Goal: Task Accomplishment & Management: Use online tool/utility

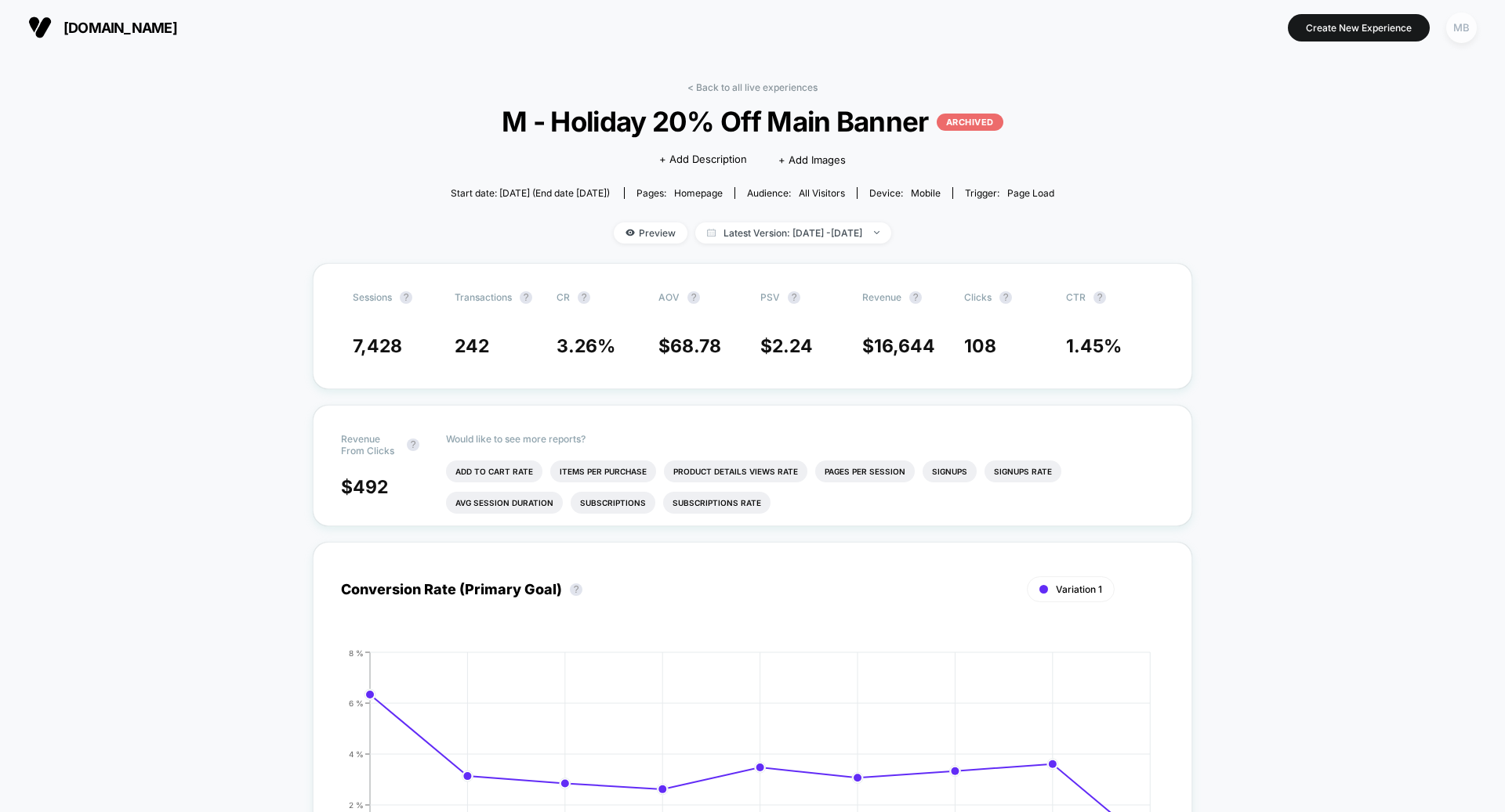
click at [1465, 19] on div "MB" at bounding box center [1461, 28] width 31 height 31
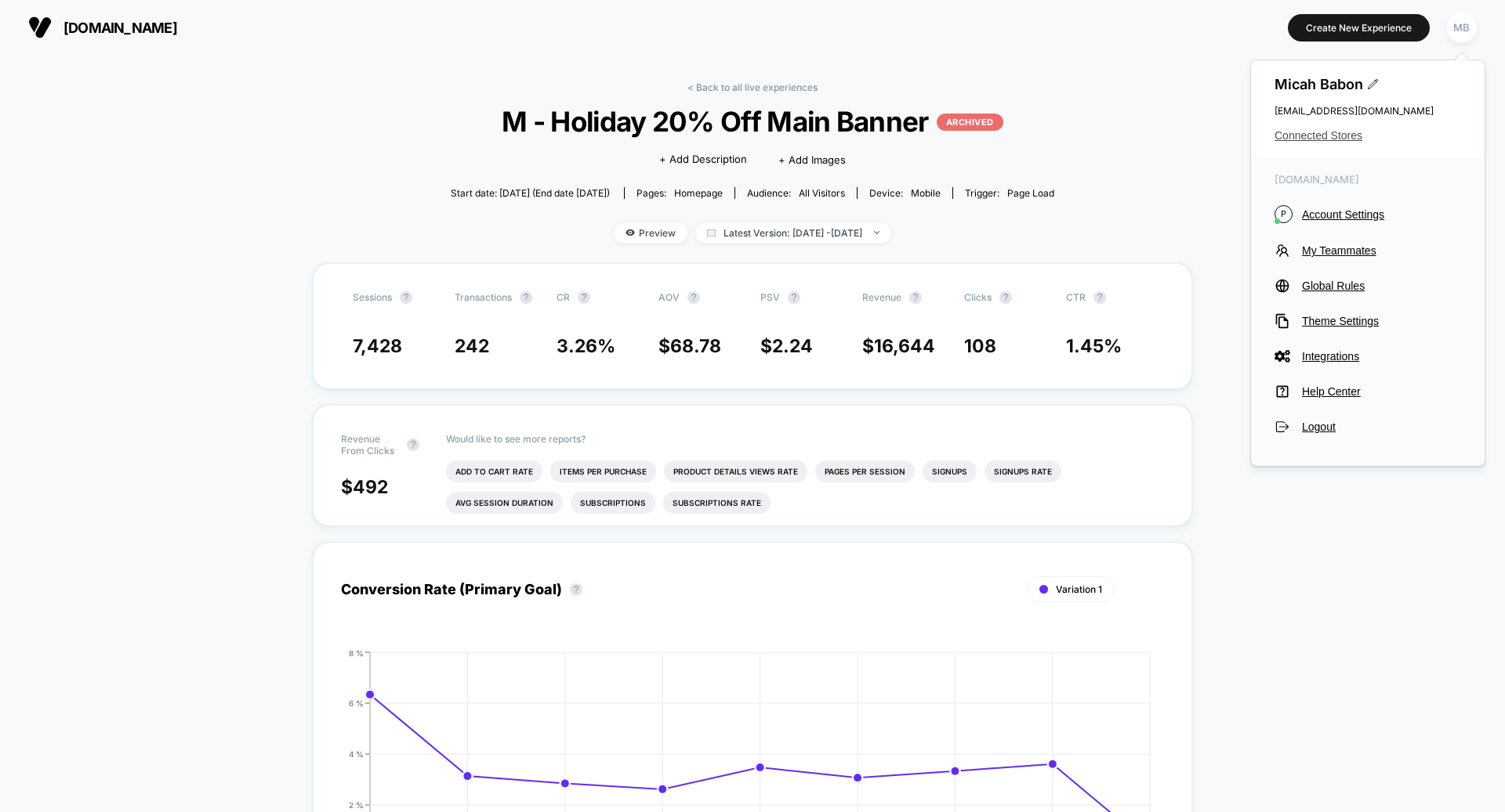
click at [1348, 134] on span "Connected Stores" at bounding box center [1366, 135] width 186 height 13
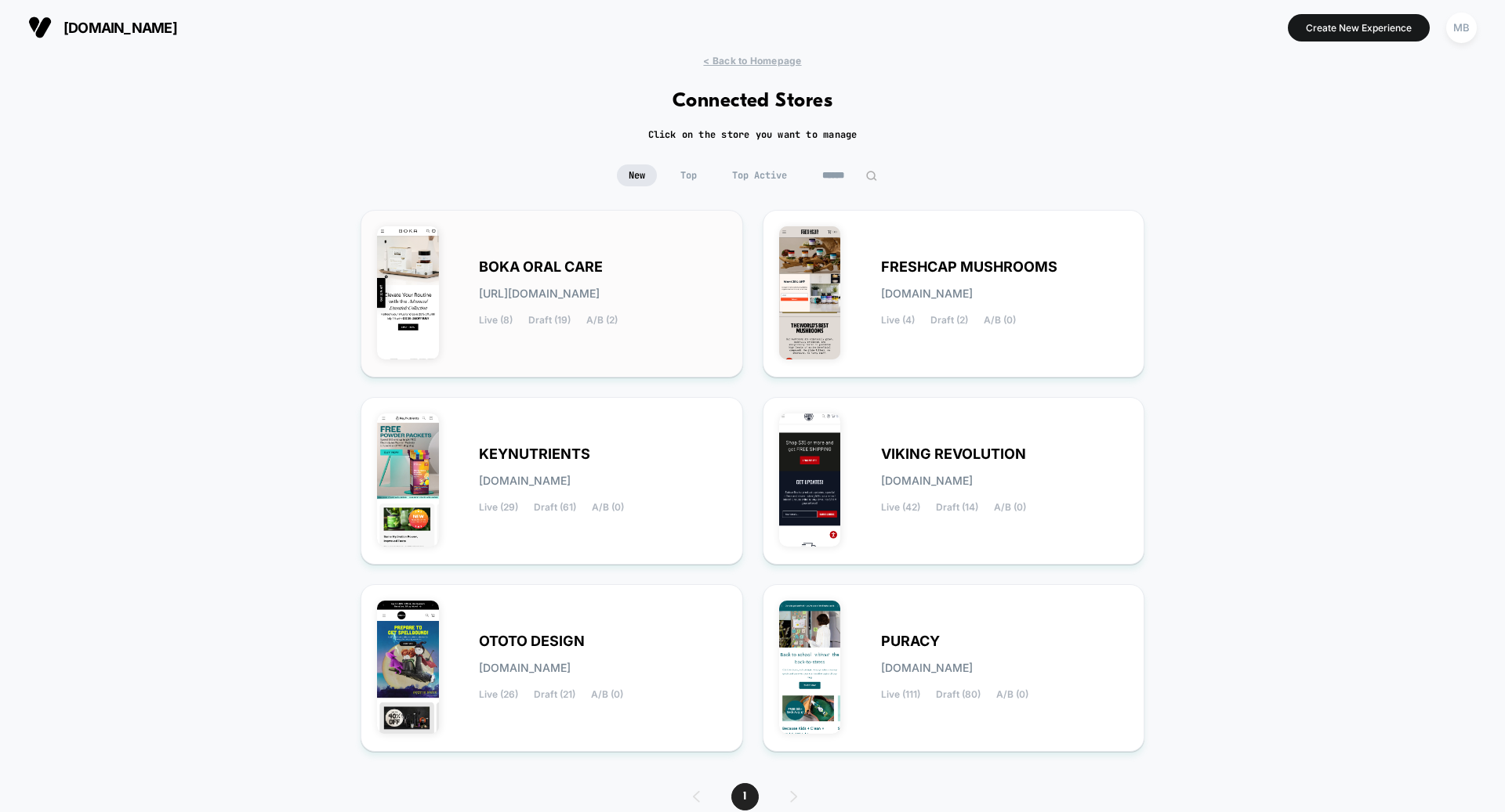
click at [602, 325] on div "BOKA ORAL CARE boka-oral_care.myshopify.com Live (8) Draft (19) A/B (2)" at bounding box center [551, 293] width 350 height 135
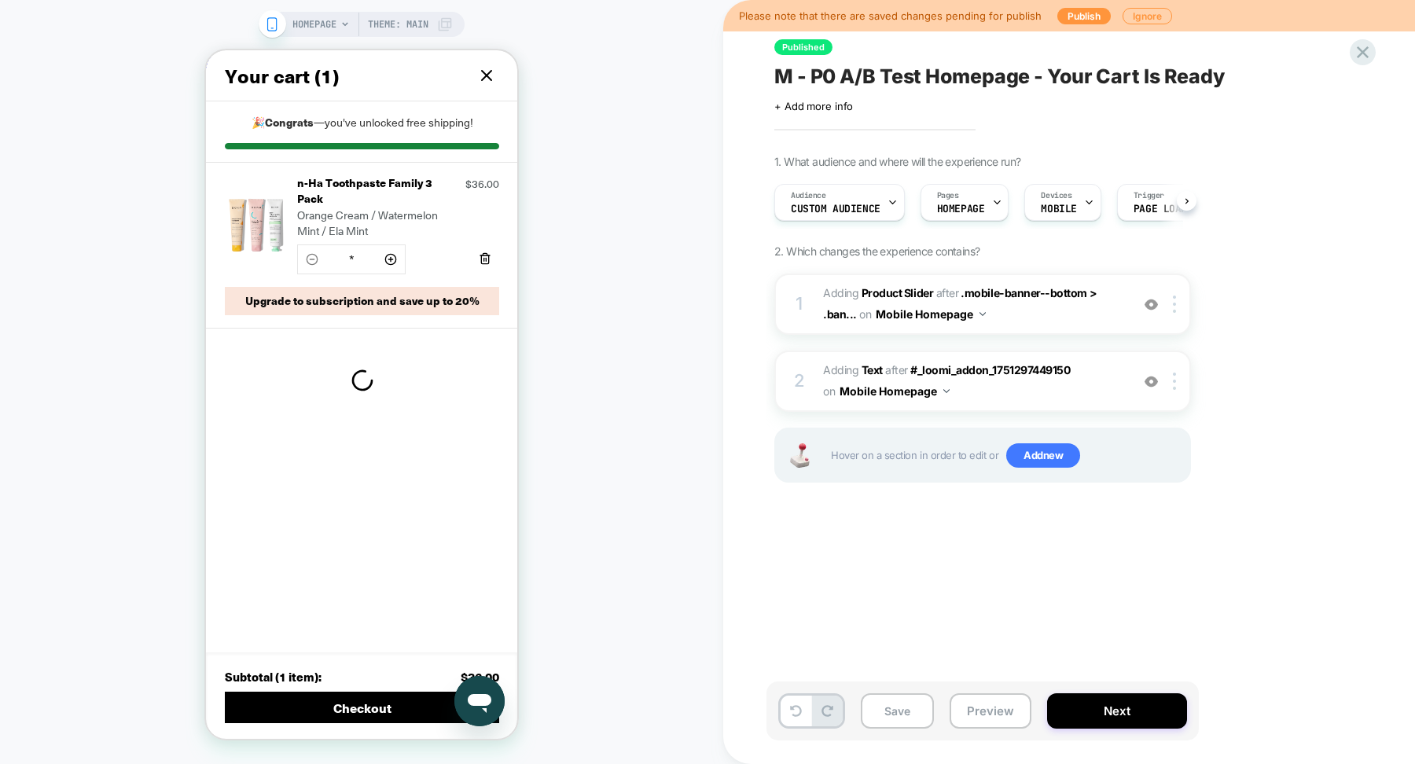
scroll to position [0, 1]
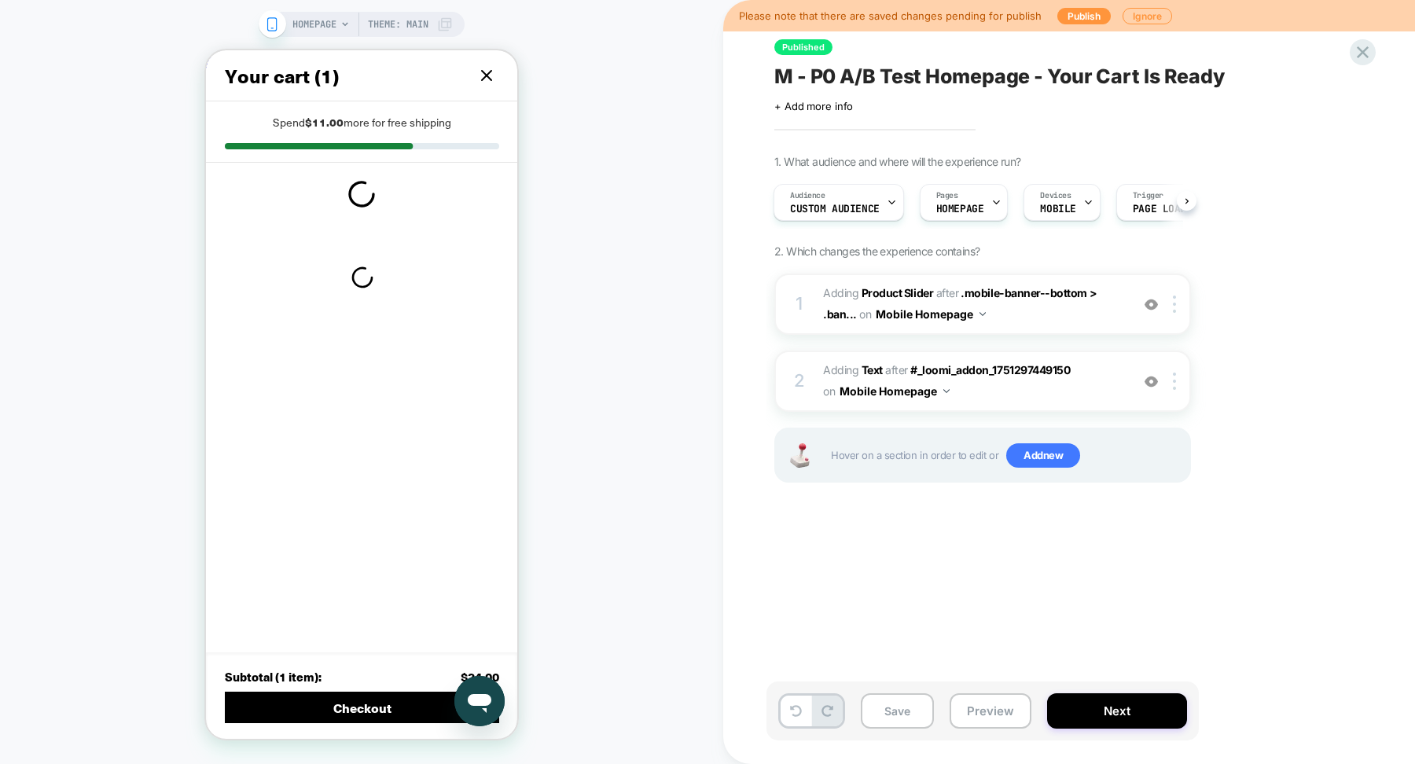
click at [494, 80] on icon at bounding box center [486, 75] width 19 height 19
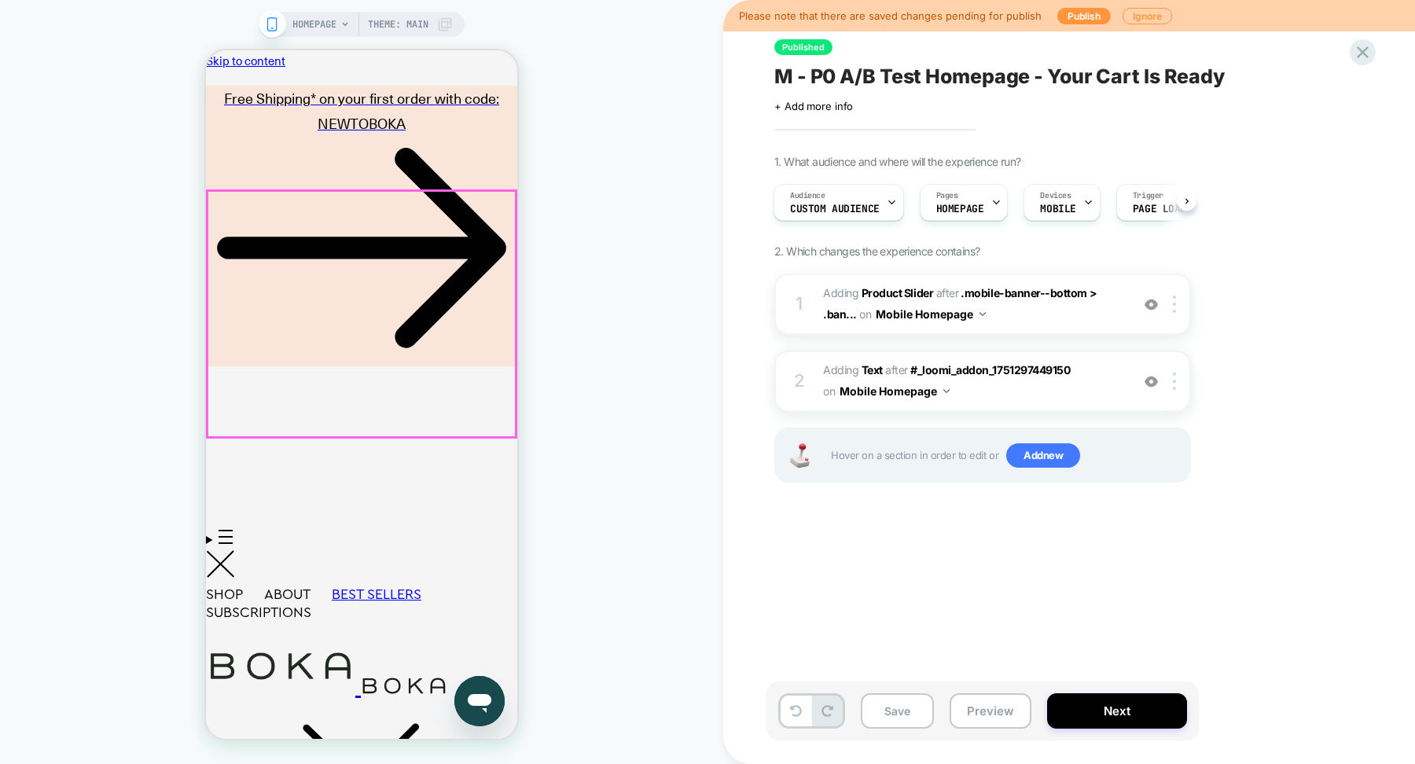
scroll to position [4, 0]
